Goal: Navigation & Orientation: Find specific page/section

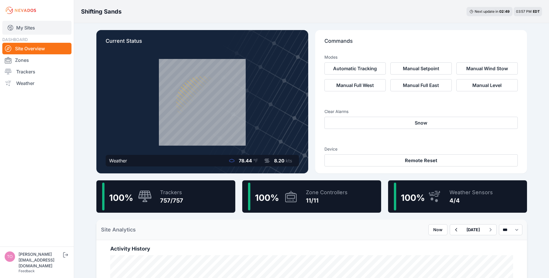
click at [35, 28] on link "My Sites" at bounding box center [36, 28] width 69 height 14
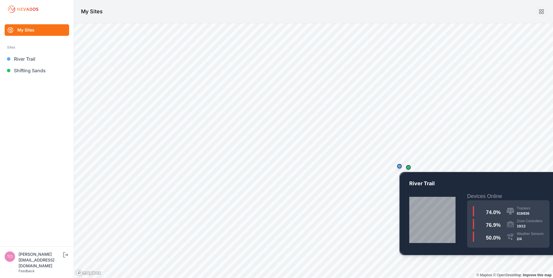
click at [400, 169] on div "Map marker" at bounding box center [400, 167] width 12 height 12
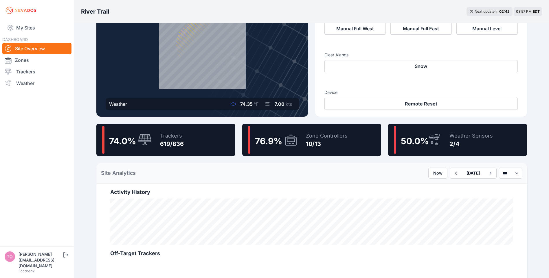
scroll to position [58, 0]
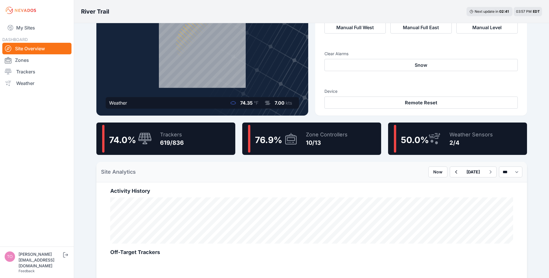
click at [321, 137] on div "Zone Controllers" at bounding box center [327, 135] width 42 height 8
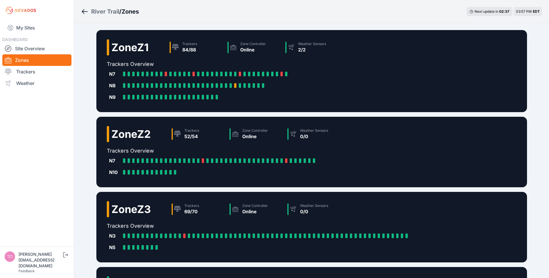
click at [84, 13] on icon "Breadcrumb" at bounding box center [83, 11] width 3 height 5
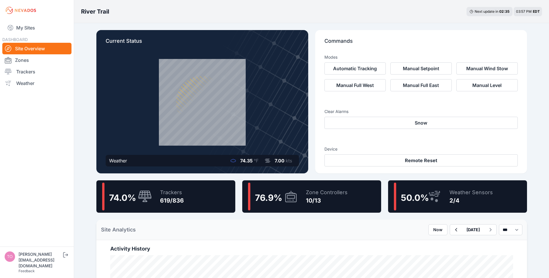
click at [352, 200] on div "76.9 % Zone Controllers 10/13" at bounding box center [311, 197] width 139 height 32
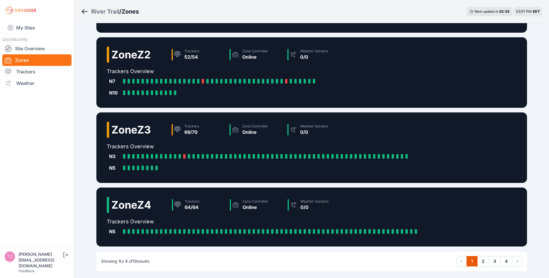
scroll to position [102, 0]
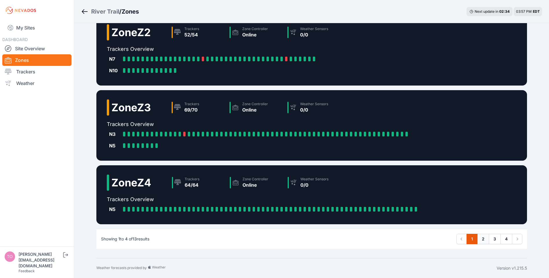
click at [483, 239] on link "2" at bounding box center [483, 239] width 12 height 10
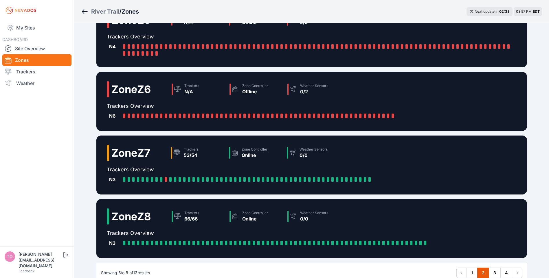
scroll to position [61, 0]
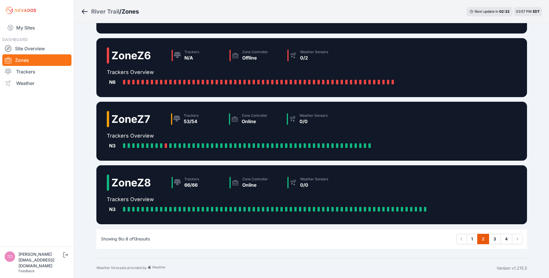
drag, startPoint x: 494, startPoint y: 240, endPoint x: 414, endPoint y: 222, distance: 81.9
click at [494, 240] on link "3" at bounding box center [495, 239] width 12 height 10
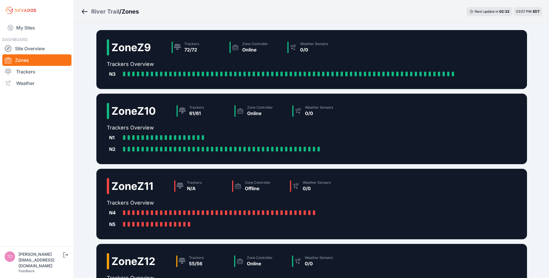
scroll to position [79, 0]
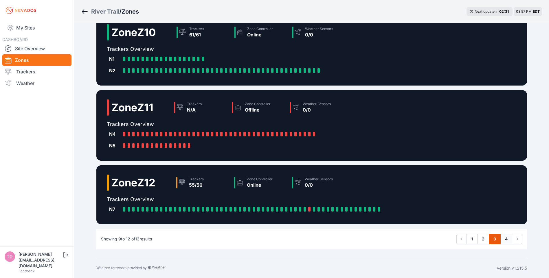
click at [508, 242] on link "4" at bounding box center [506, 239] width 12 height 10
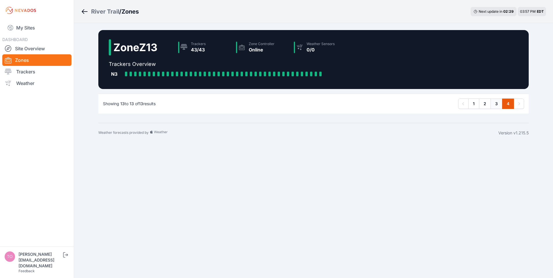
click at [497, 105] on link "3" at bounding box center [497, 104] width 12 height 10
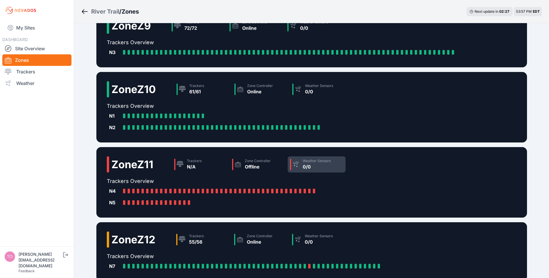
scroll to position [79, 0]
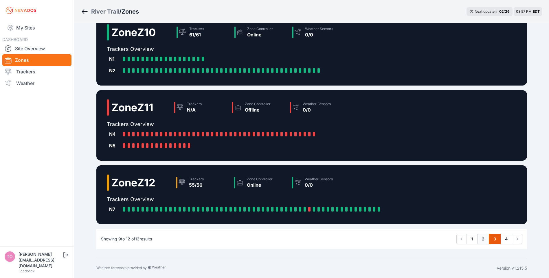
click at [484, 241] on link "2" at bounding box center [483, 239] width 12 height 10
